Goal: Check status: Check status

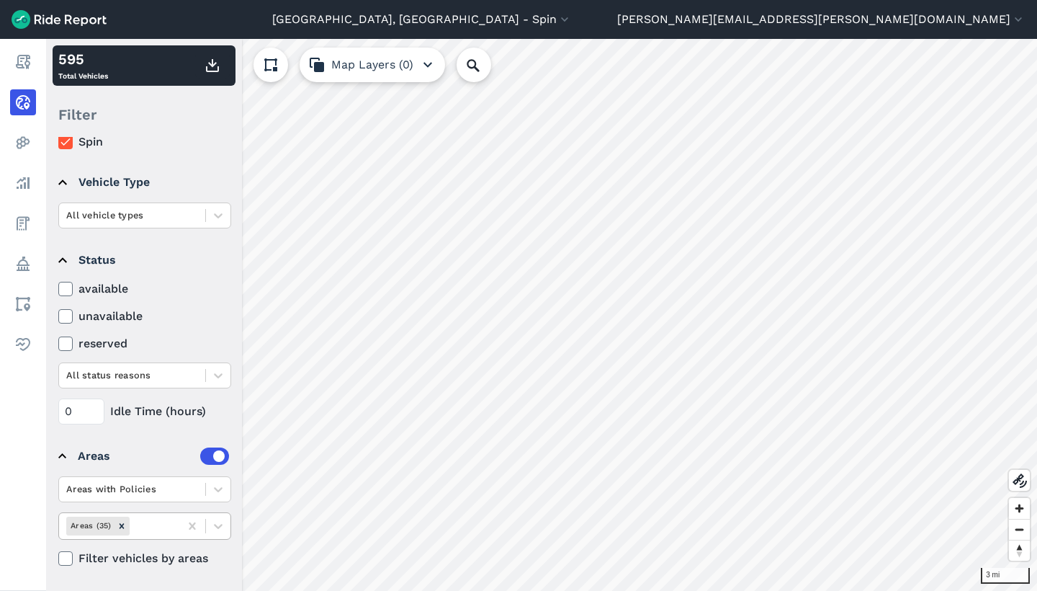
scroll to position [50, 0]
click at [135, 529] on input "text" at bounding box center [134, 526] width 3 height 14
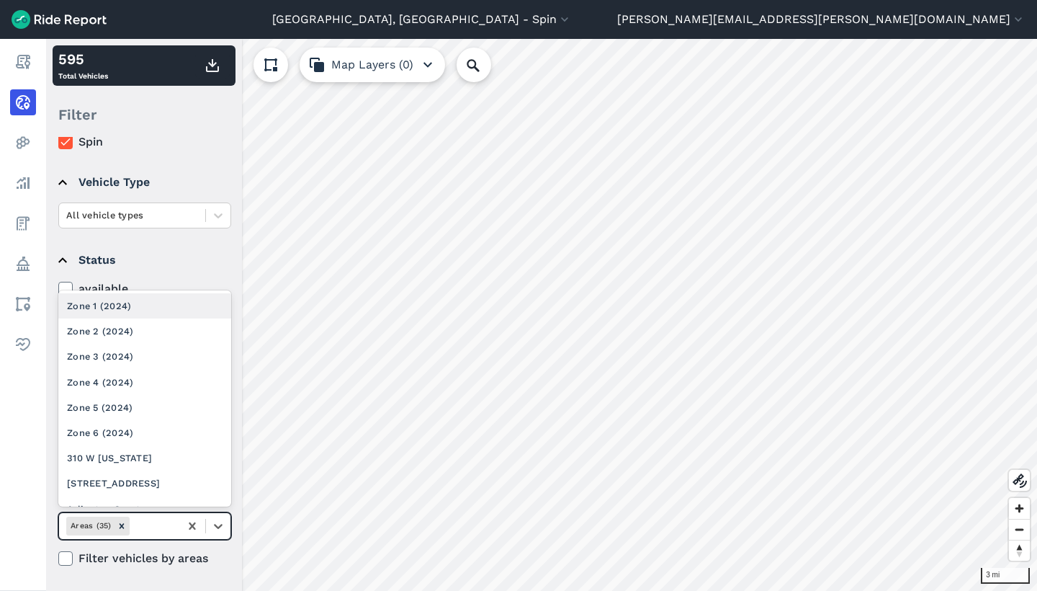
click at [145, 308] on div "Zone 1 (2024)" at bounding box center [144, 305] width 173 height 25
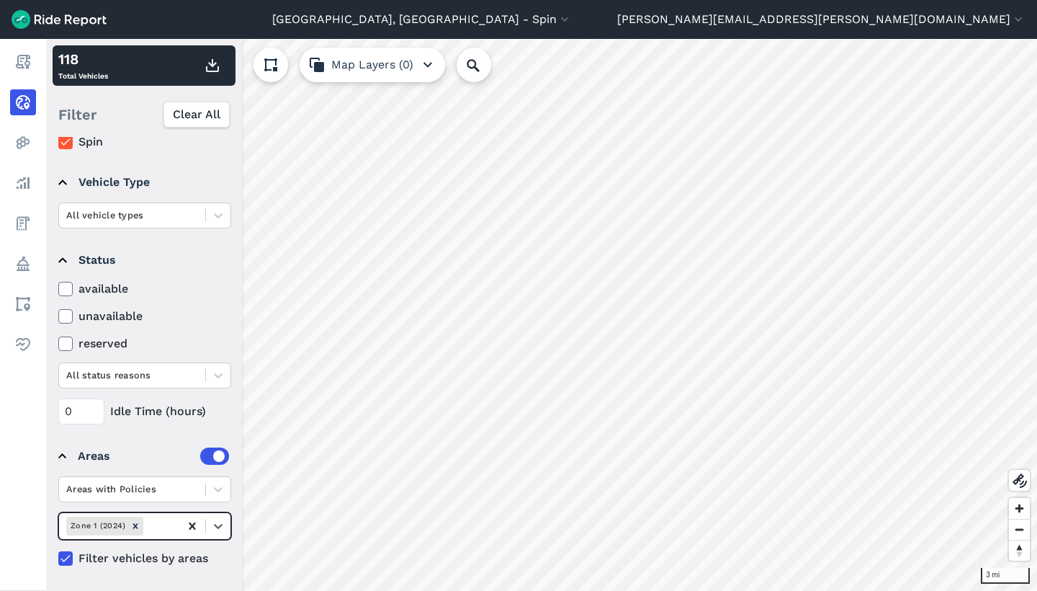
click at [189, 522] on icon at bounding box center [192, 525] width 6 height 7
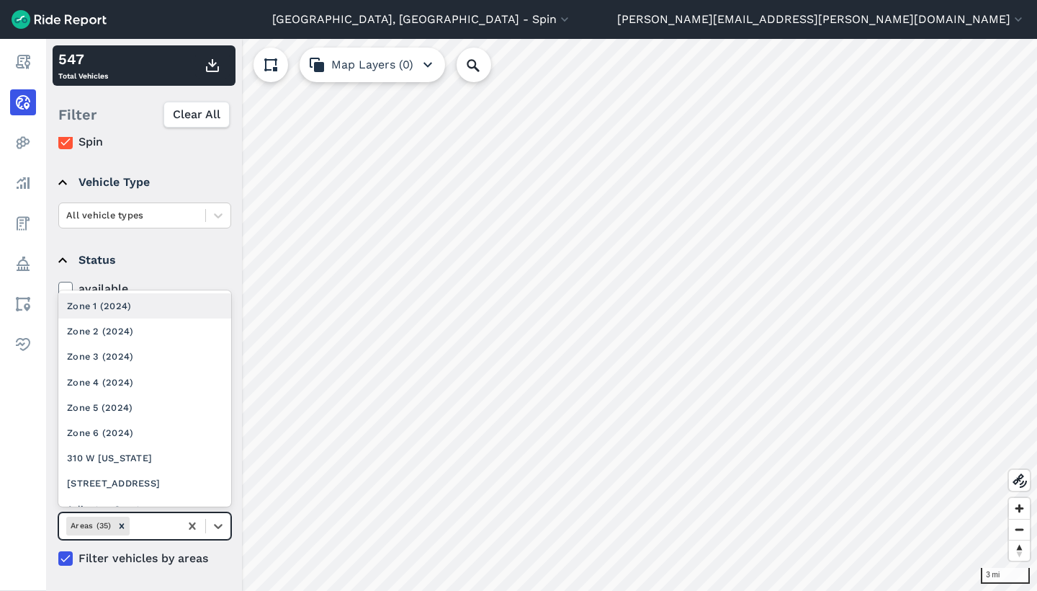
click at [157, 522] on div at bounding box center [153, 525] width 40 height 17
click at [162, 331] on div "Zone 2 (2024)" at bounding box center [144, 330] width 173 height 25
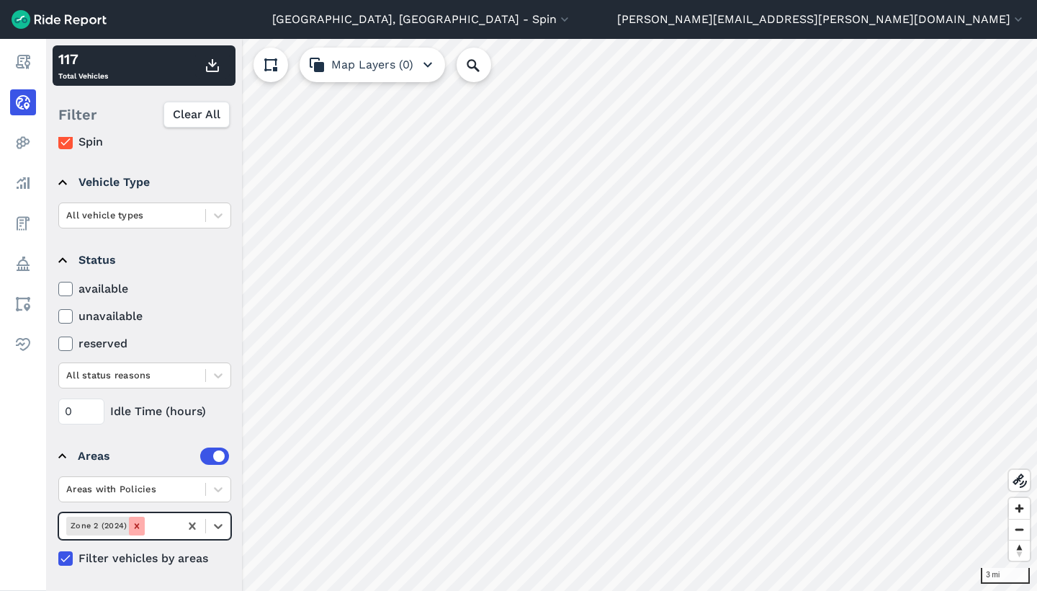
click at [135, 527] on icon "Remove Zone 2 (2024)" at bounding box center [137, 525] width 5 height 5
click at [135, 527] on input "text" at bounding box center [134, 526] width 3 height 14
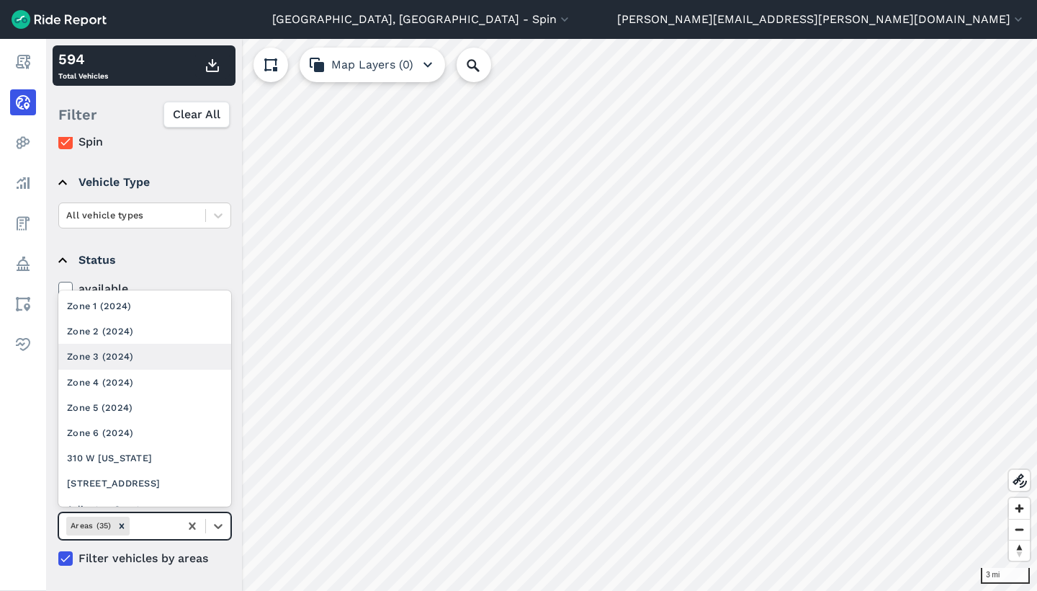
click at [142, 354] on div "Zone 3 (2024)" at bounding box center [144, 356] width 173 height 25
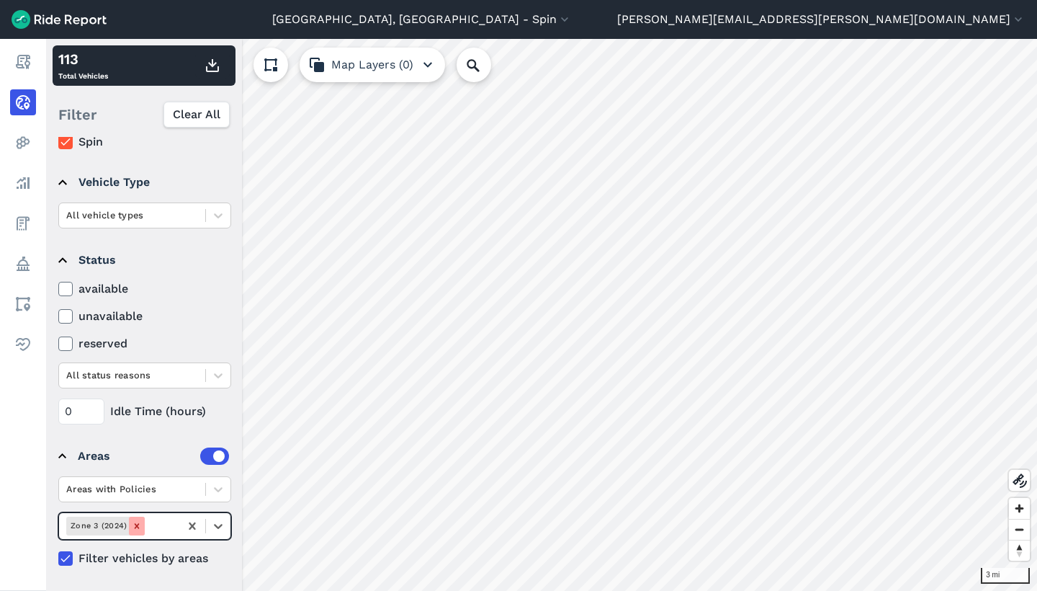
click at [133, 526] on icon "Remove Zone 3 (2024)" at bounding box center [137, 526] width 10 height 10
click at [133, 526] on input "text" at bounding box center [134, 526] width 3 height 14
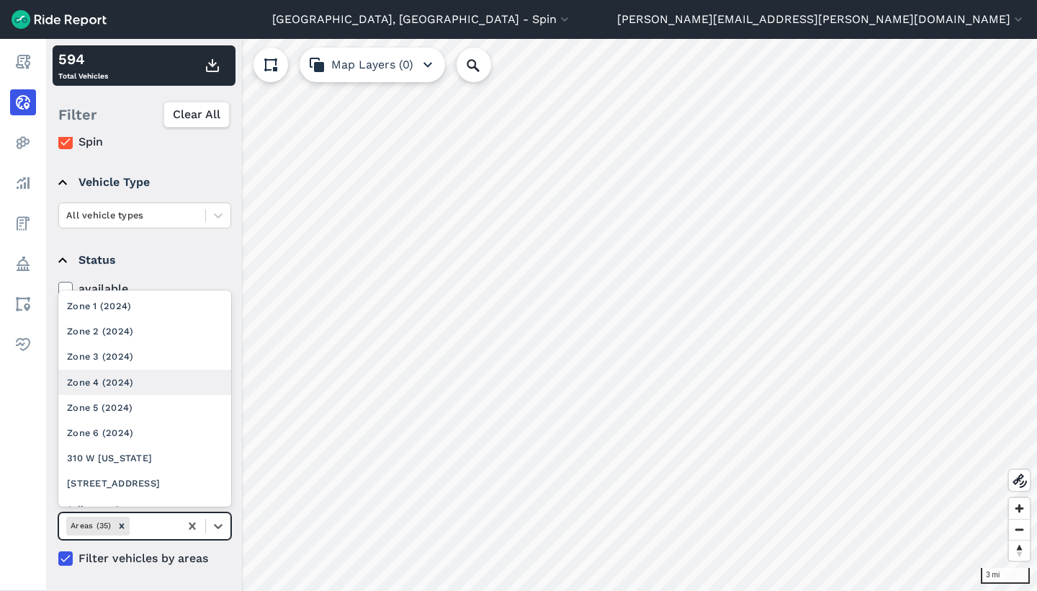
click at [152, 385] on div "Zone 4 (2024)" at bounding box center [144, 381] width 173 height 25
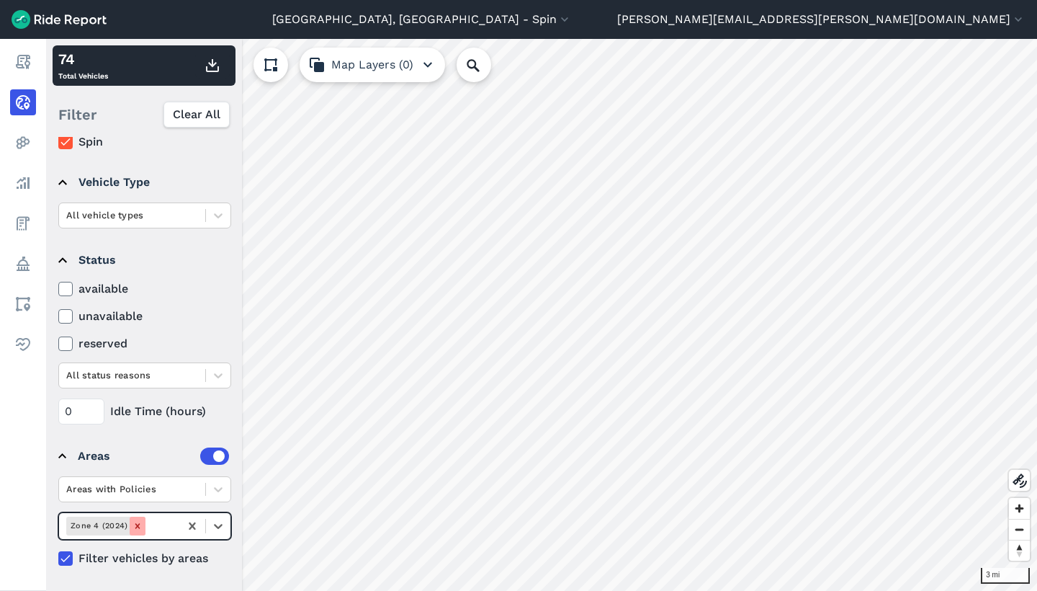
click at [135, 521] on icon "Remove Zone 4 (2024)" at bounding box center [138, 526] width 10 height 10
click at [148, 521] on div at bounding box center [160, 525] width 24 height 17
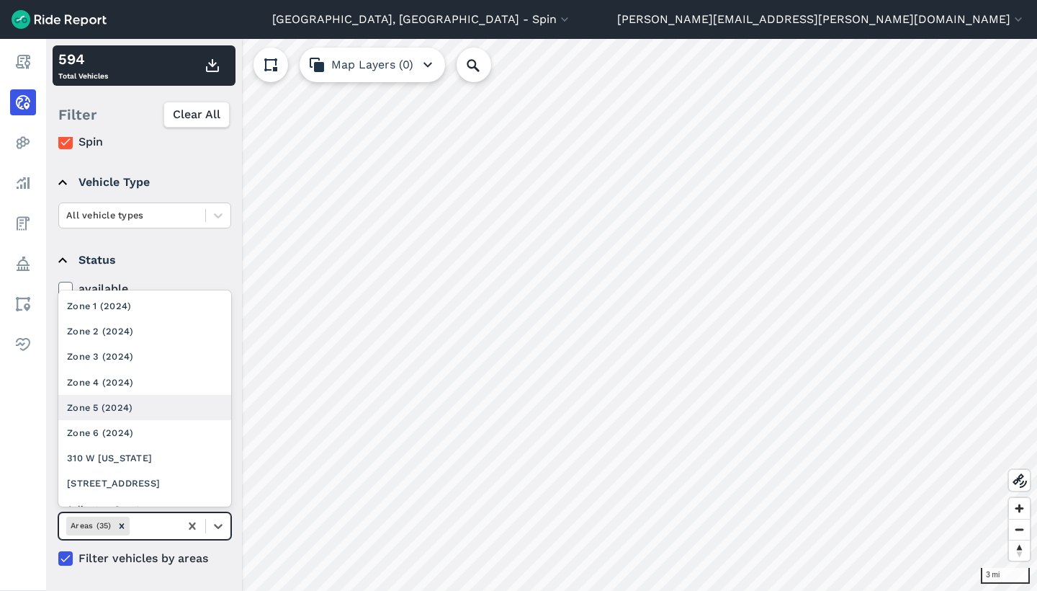
click at [153, 395] on div "Zone 5 (2024)" at bounding box center [144, 407] width 173 height 25
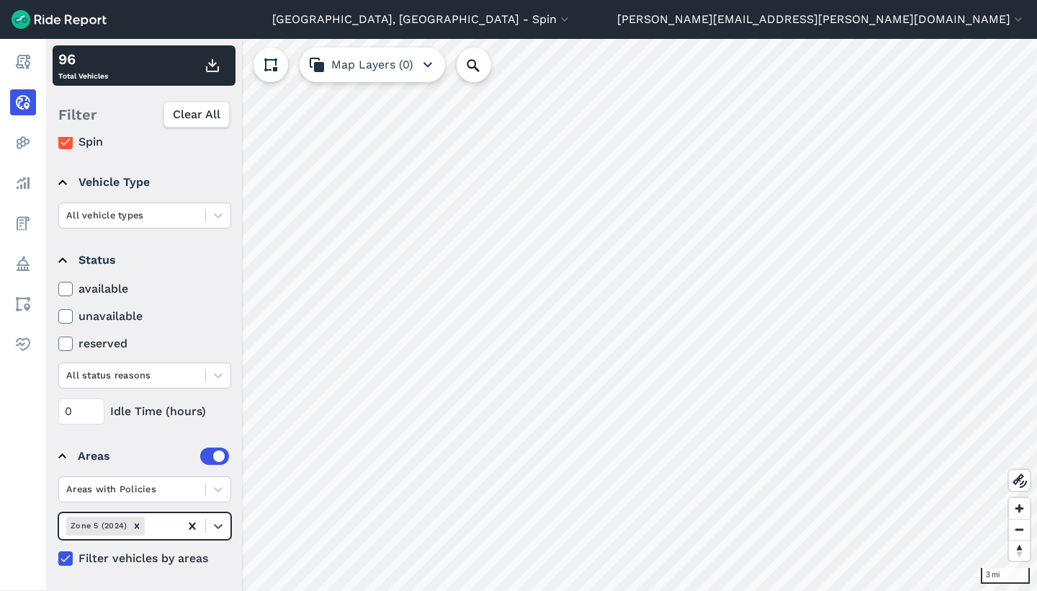
click at [194, 524] on icon at bounding box center [192, 525] width 6 height 7
click at [159, 527] on div at bounding box center [153, 525] width 40 height 17
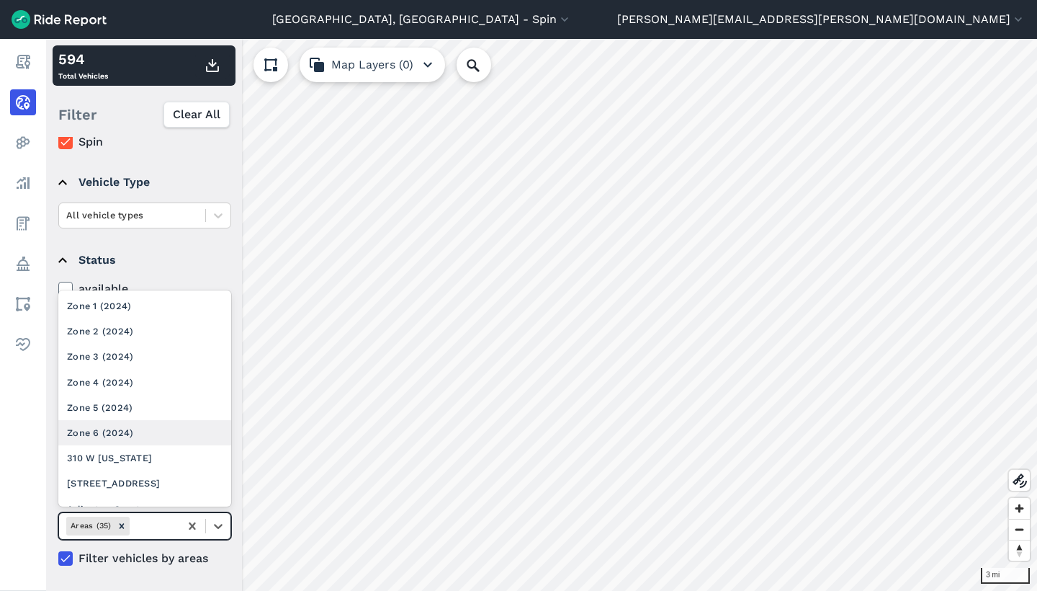
click at [153, 433] on div "Zone 6 (2024)" at bounding box center [144, 432] width 173 height 25
